Goal: Task Accomplishment & Management: Manage account settings

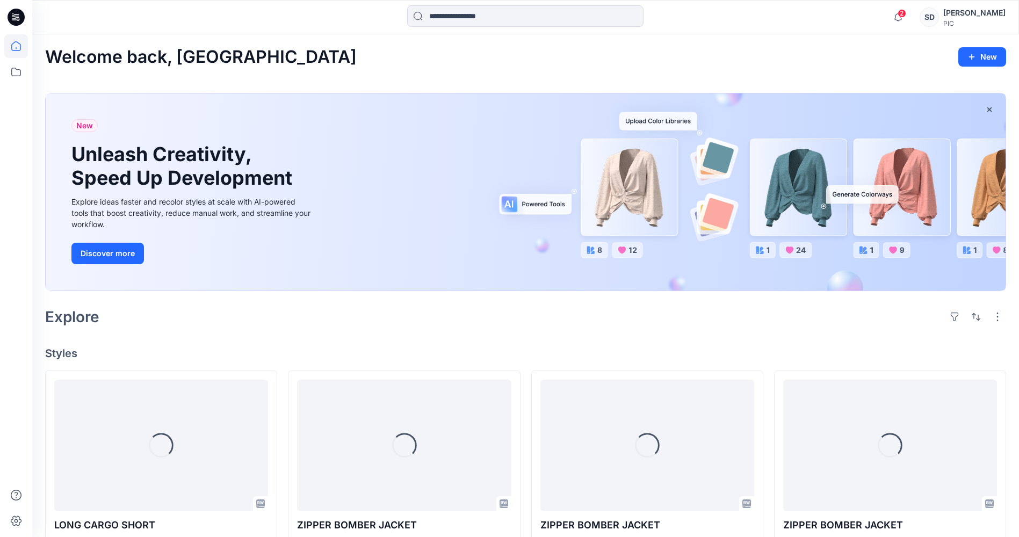
click at [958, 19] on div "PIC" at bounding box center [975, 23] width 62 height 8
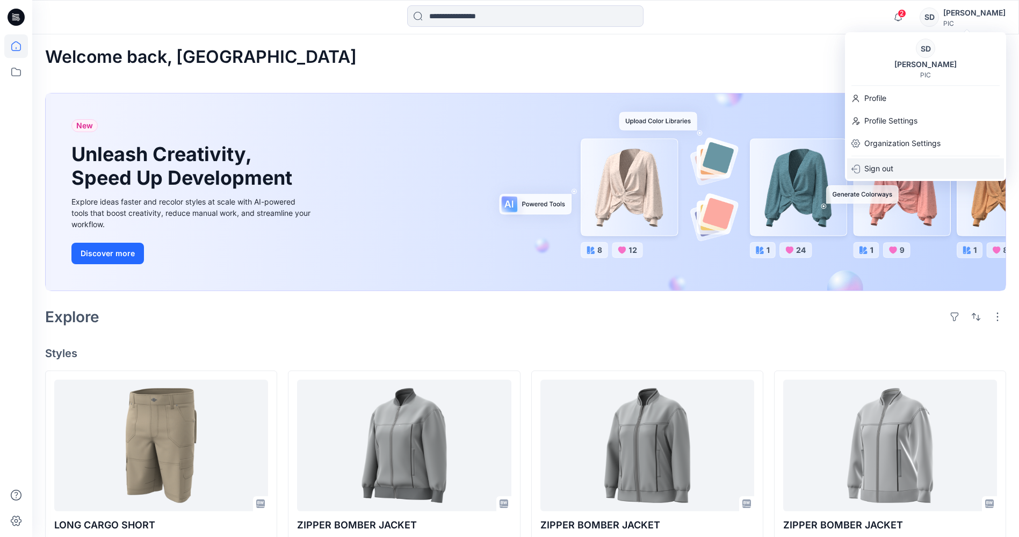
click at [894, 167] on p "Sign out" at bounding box center [879, 169] width 29 height 20
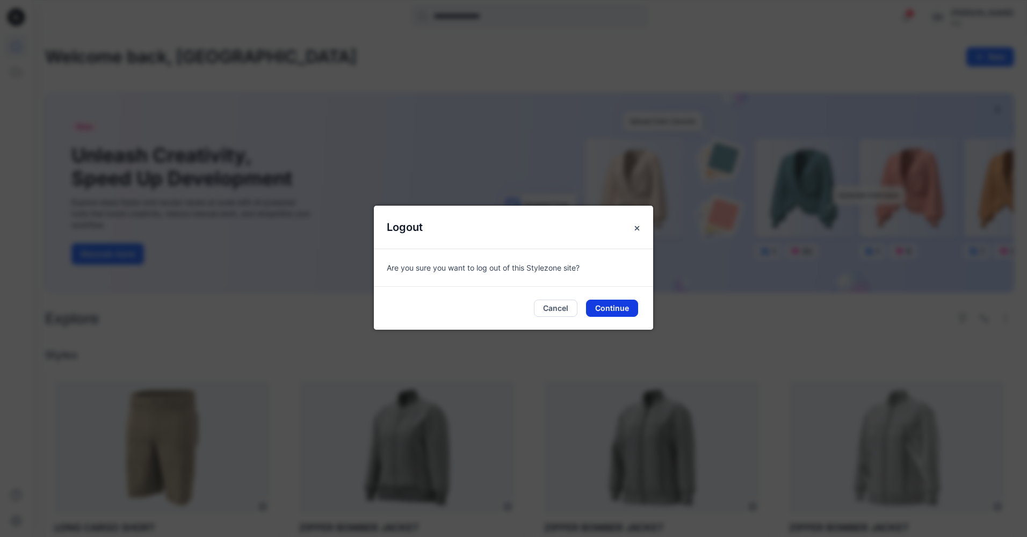
click at [596, 308] on button "Continue" at bounding box center [612, 308] width 52 height 17
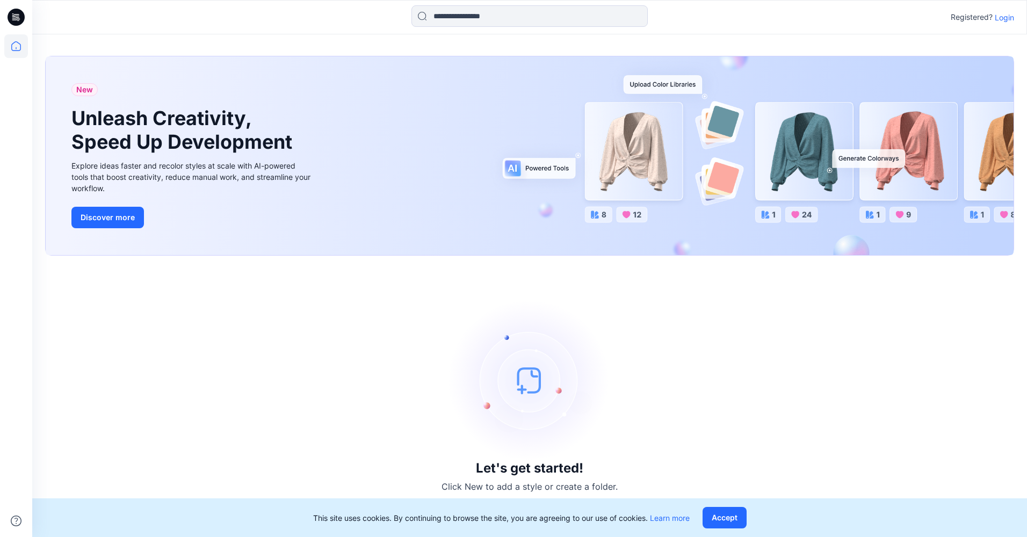
click at [1001, 20] on p "Login" at bounding box center [1004, 17] width 19 height 11
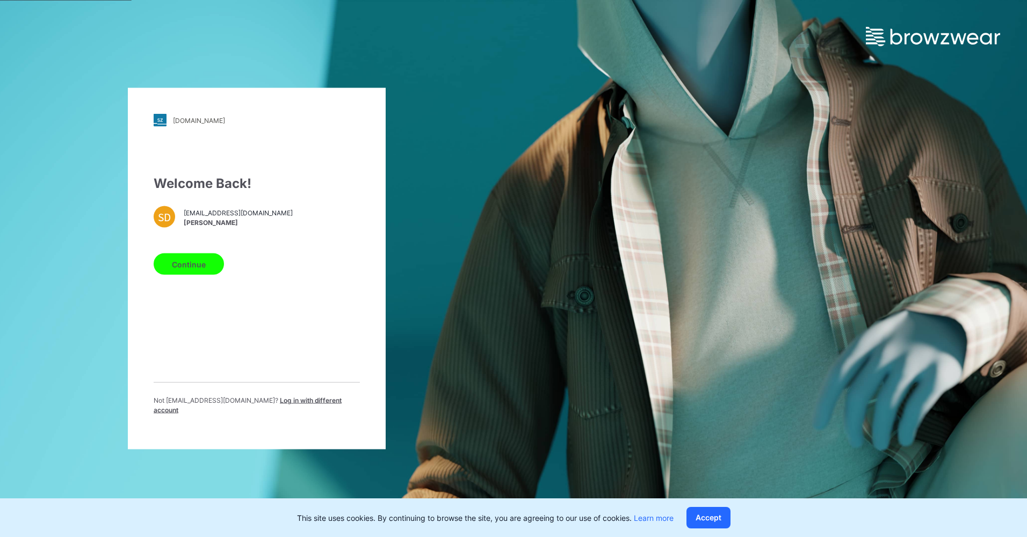
click at [260, 407] on span "Log in with different account" at bounding box center [248, 406] width 188 height 18
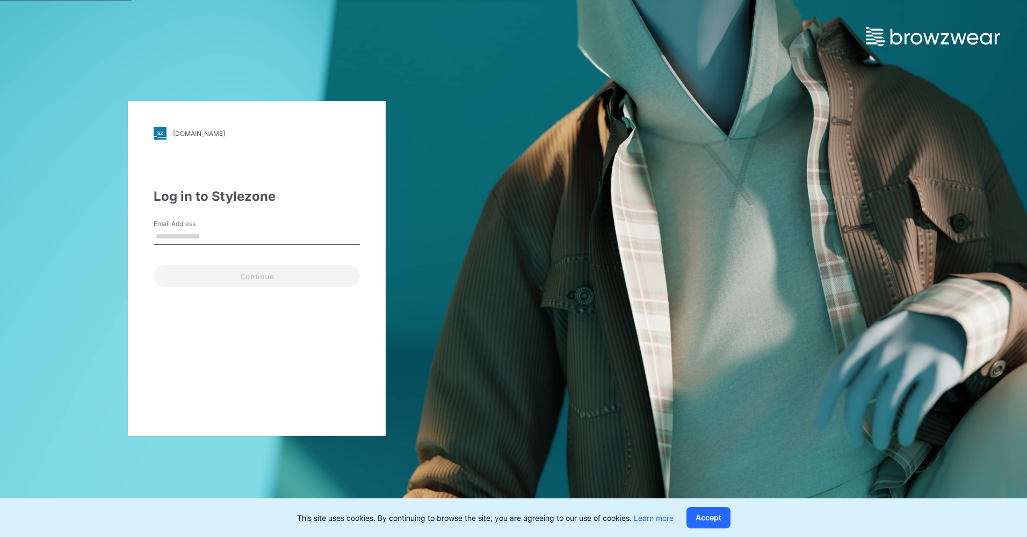
click at [186, 237] on input "Email Address" at bounding box center [257, 237] width 206 height 16
type input "**********"
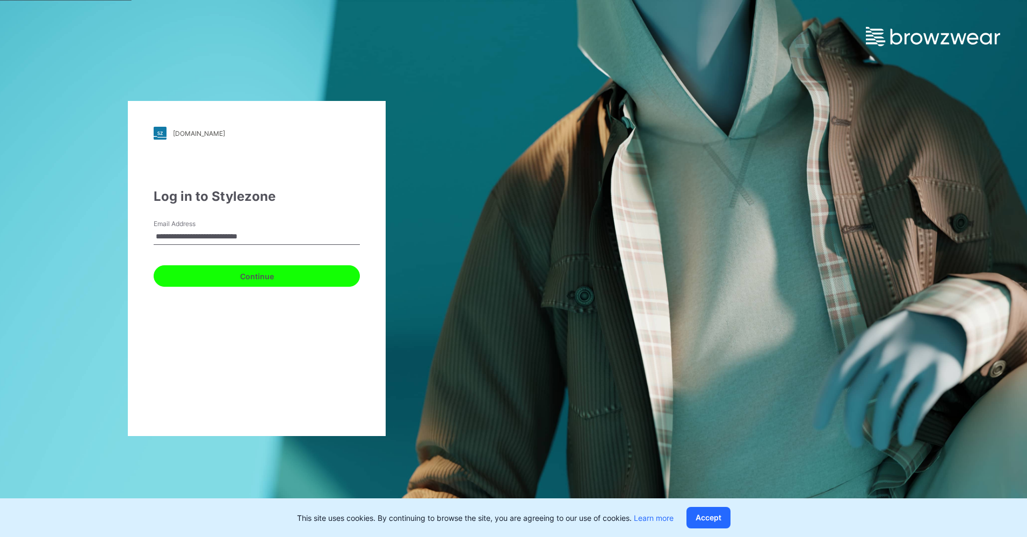
click at [212, 279] on button "Continue" at bounding box center [257, 275] width 206 height 21
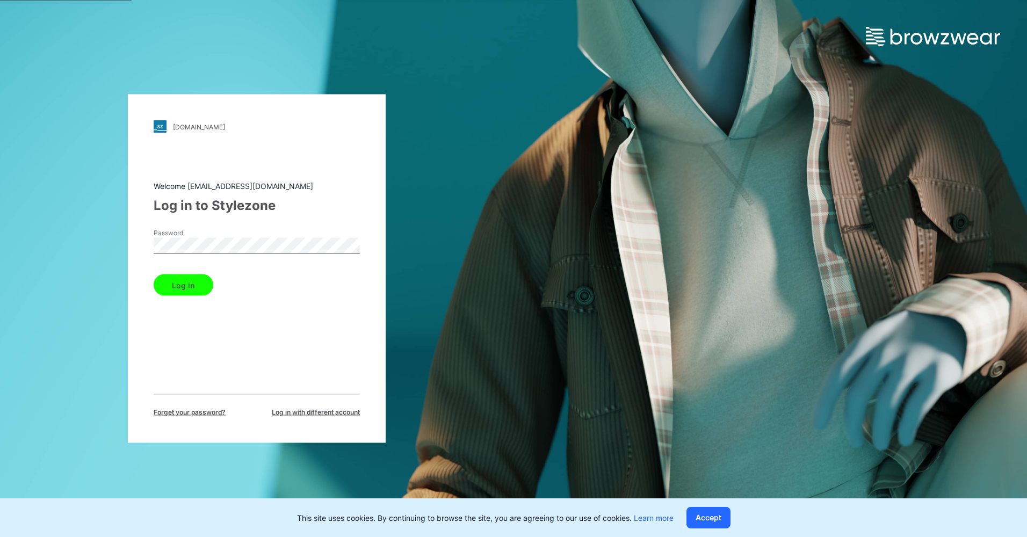
click at [193, 289] on button "Log in" at bounding box center [184, 285] width 60 height 21
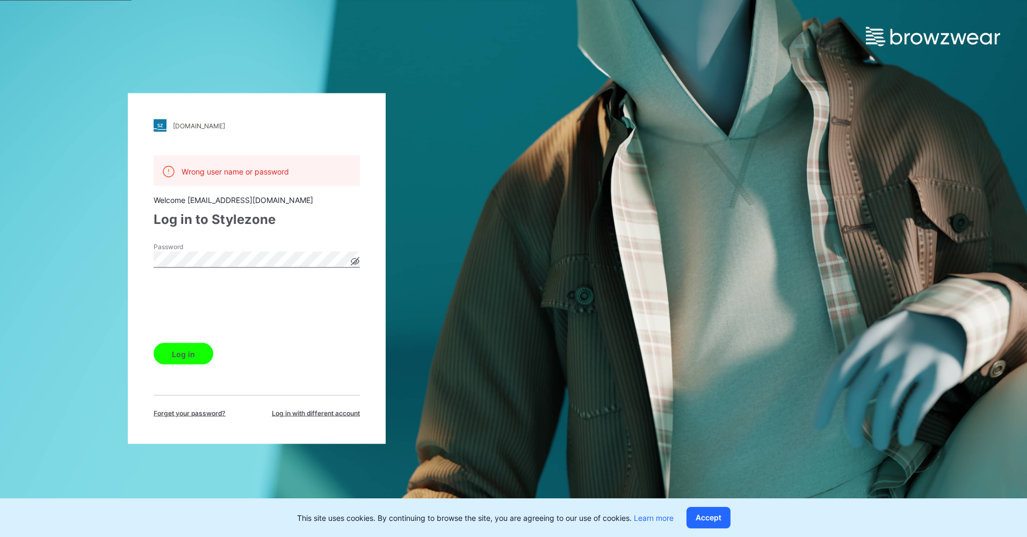
click at [198, 354] on button "Log in" at bounding box center [184, 353] width 60 height 21
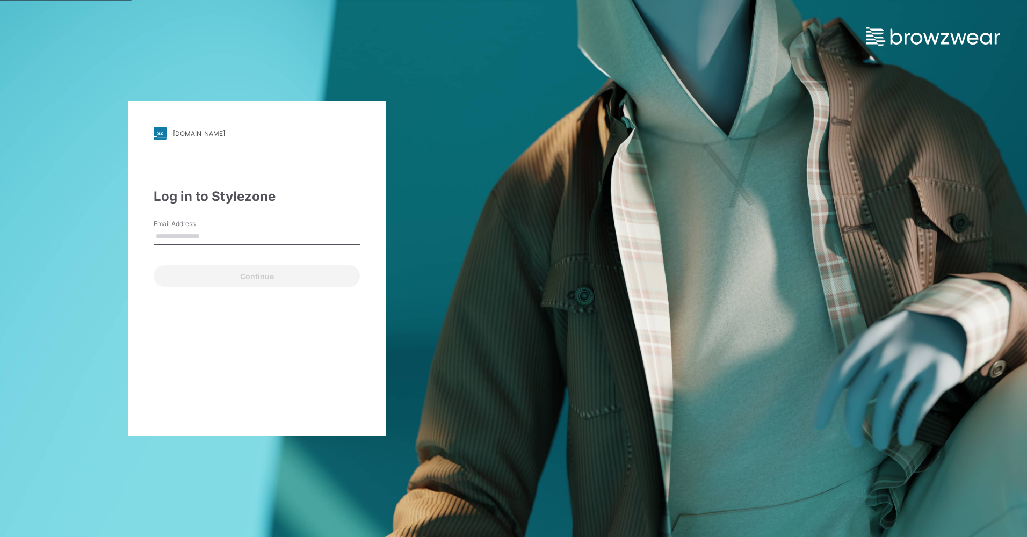
click at [218, 232] on input "Email Address" at bounding box center [257, 237] width 206 height 16
type input "**********"
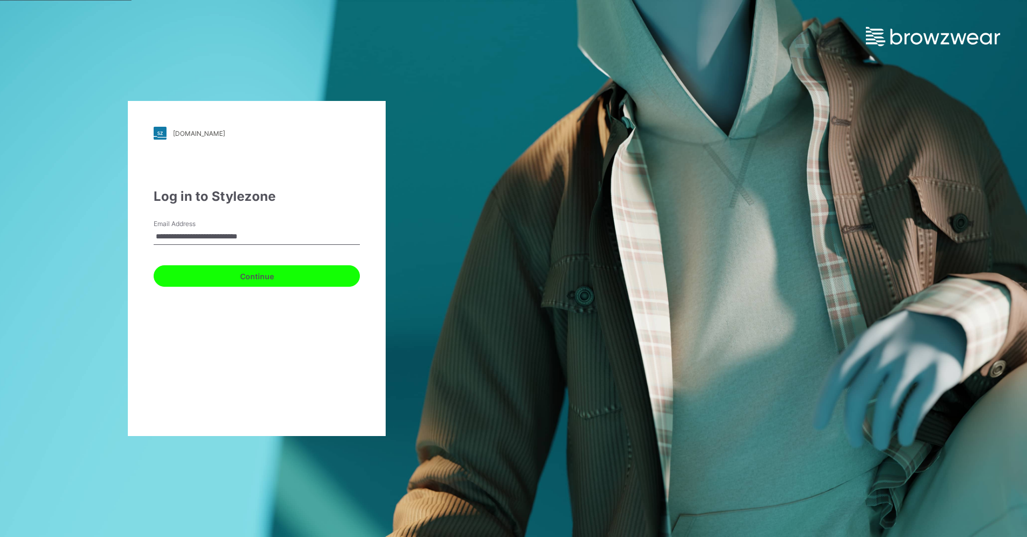
click at [209, 278] on button "Continue" at bounding box center [257, 275] width 206 height 21
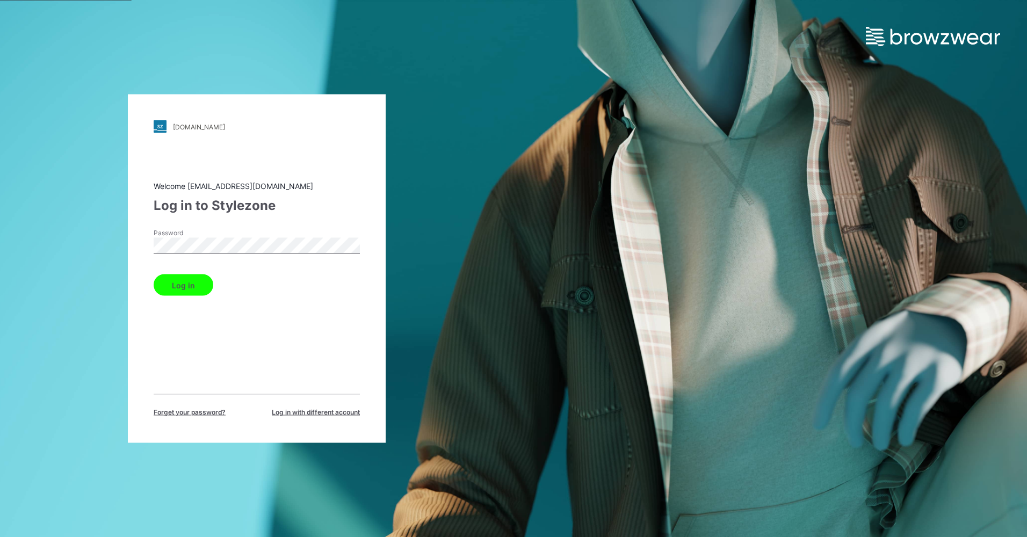
click at [192, 288] on button "Log in" at bounding box center [184, 285] width 60 height 21
